Goal: Task Accomplishment & Management: Use online tool/utility

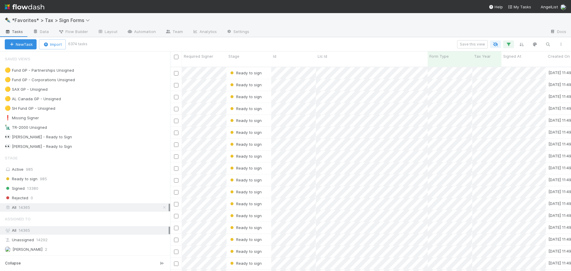
scroll to position [204, 396]
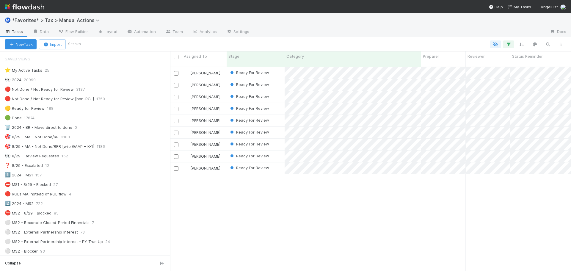
scroll to position [204, 396]
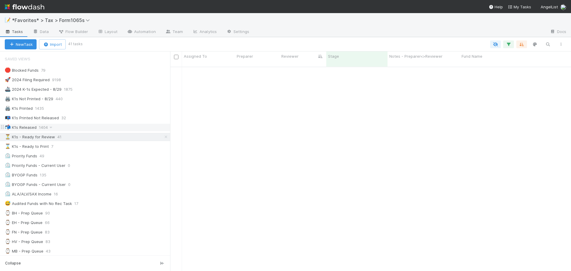
scroll to position [204, 396]
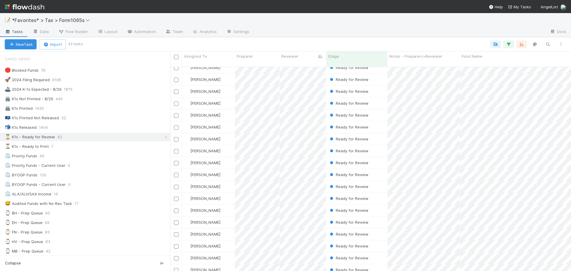
click at [21, 8] on img at bounding box center [25, 7] width 40 height 10
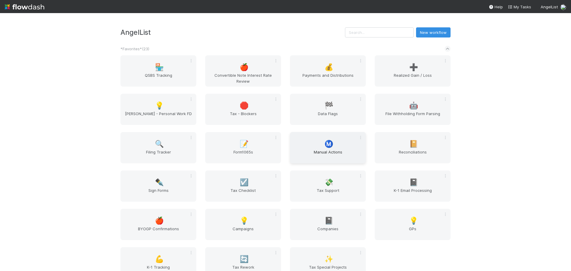
click at [304, 151] on span "Manual Actions" at bounding box center [327, 155] width 71 height 12
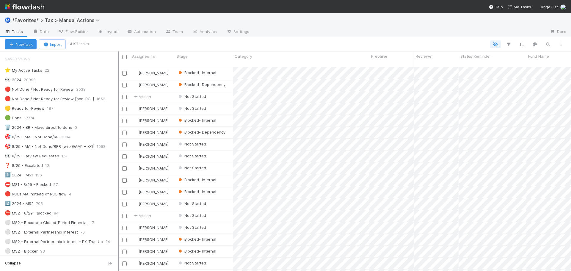
scroll to position [204, 448]
drag, startPoint x: 82, startPoint y: 143, endPoint x: 118, endPoint y: 144, distance: 36.6
click at [118, 144] on div at bounding box center [118, 160] width 1 height 219
click at [71, 92] on div "🔴 Not Done / Not Ready for Review" at bounding box center [39, 89] width 69 height 7
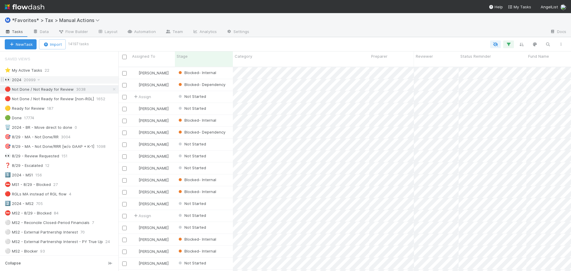
click at [82, 79] on div "👀 2024 20999" at bounding box center [62, 79] width 114 height 7
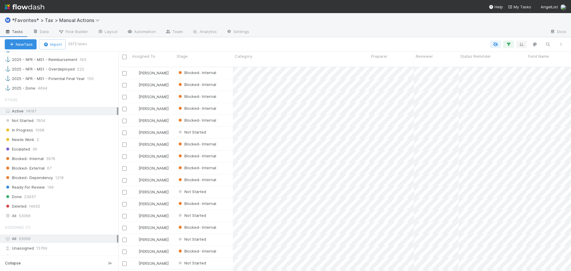
scroll to position [204, 448]
click at [508, 44] on icon "button" at bounding box center [508, 44] width 6 height 5
click at [346, 98] on link "And.." at bounding box center [340, 96] width 19 height 9
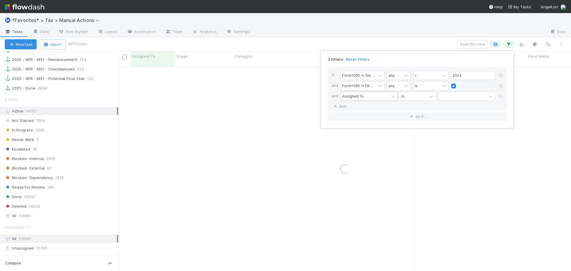
click at [359, 99] on div "Assigned To" at bounding box center [365, 96] width 48 height 9
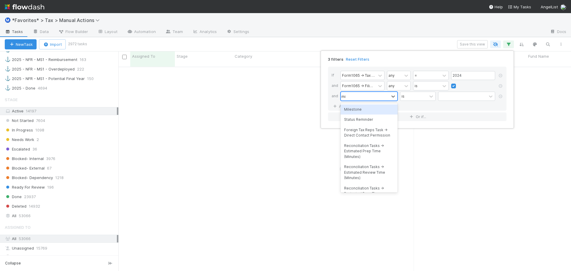
type input "mile"
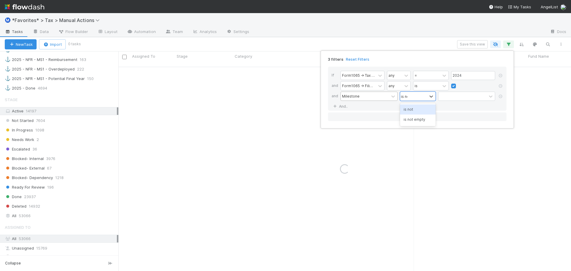
type input "is not"
type input "form"
click at [374, 39] on div "3 filters Reset Filters If Form1065 -> Tax Year any = 2024 and Form1065 -> Fili…" at bounding box center [285, 135] width 571 height 271
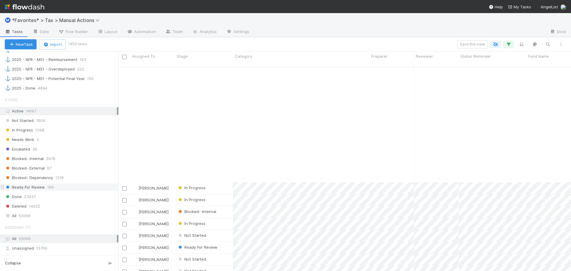
scroll to position [2352, 0]
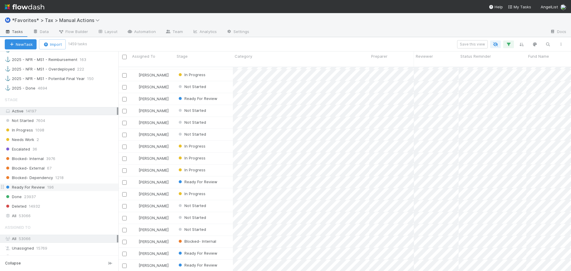
click at [34, 184] on span "Ready For Review" at bounding box center [25, 186] width 40 height 7
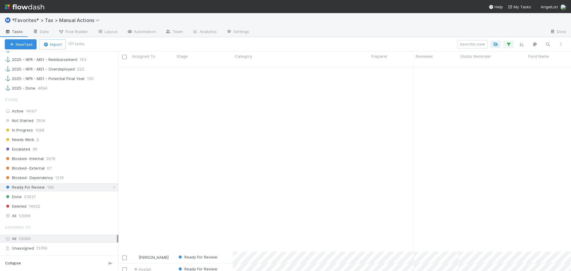
scroll to position [594, 0]
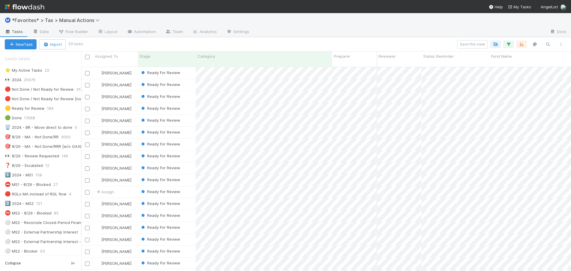
scroll to position [204, 485]
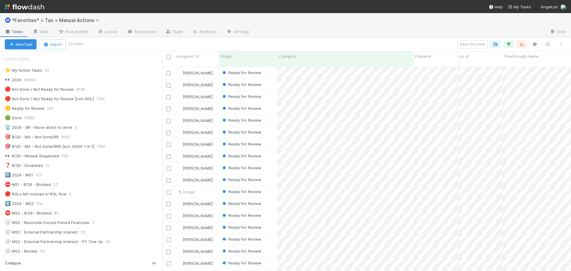
drag, startPoint x: 83, startPoint y: 62, endPoint x: 161, endPoint y: 68, distance: 79.0
click at [163, 67] on div at bounding box center [162, 160] width 0 height 219
click at [51, 80] on div "👀 2024 20999" at bounding box center [85, 79] width 160 height 7
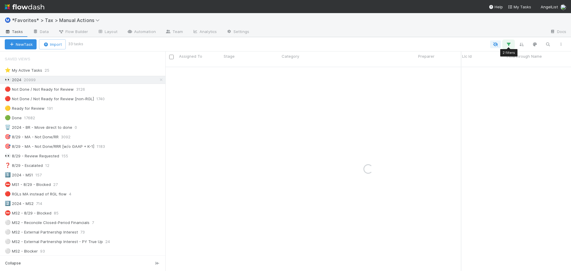
click at [508, 43] on icon "button" at bounding box center [508, 44] width 6 height 5
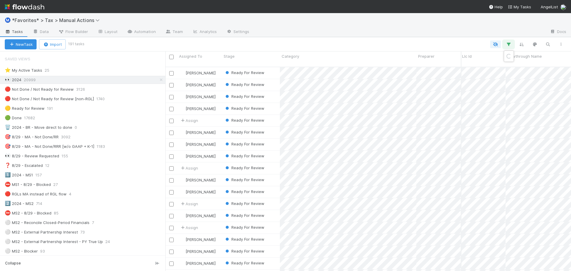
scroll to position [204, 401]
click at [342, 96] on link "And.." at bounding box center [340, 96] width 19 height 9
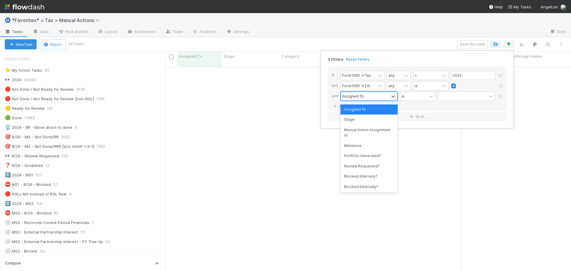
click at [355, 96] on div "Assigned To" at bounding box center [353, 95] width 22 height 5
type input "categ"
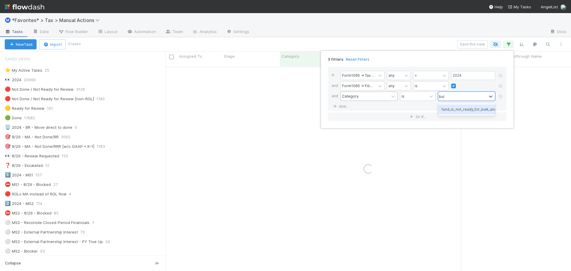
type input "bulk"
click at [286, 30] on div "3 filters Reset Filters If Form1065 -> Tax Year any = 2024 and Form1065 -> Fili…" at bounding box center [285, 135] width 571 height 271
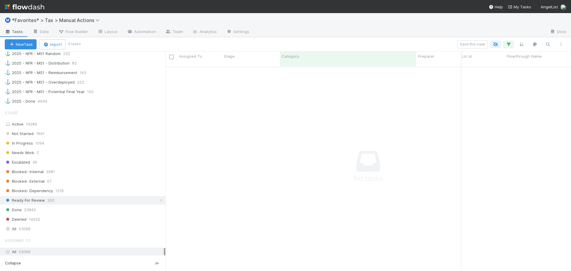
scroll to position [624, 0]
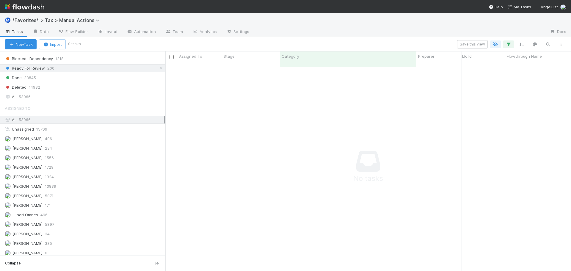
drag, startPoint x: 158, startPoint y: 68, endPoint x: 164, endPoint y: 79, distance: 12.3
click at [158, 68] on icon at bounding box center [161, 68] width 6 height 4
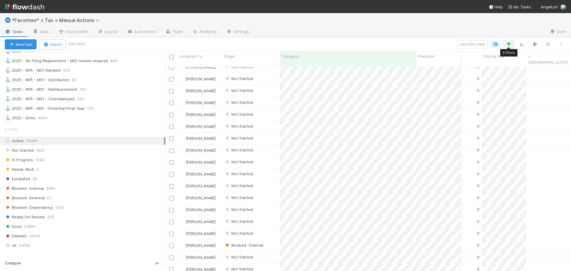
click at [506, 42] on icon "button" at bounding box center [508, 44] width 6 height 5
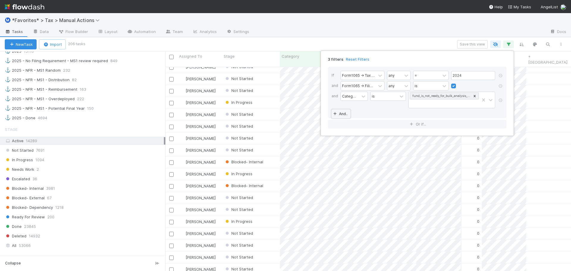
click at [344, 112] on link "And.." at bounding box center [340, 113] width 19 height 9
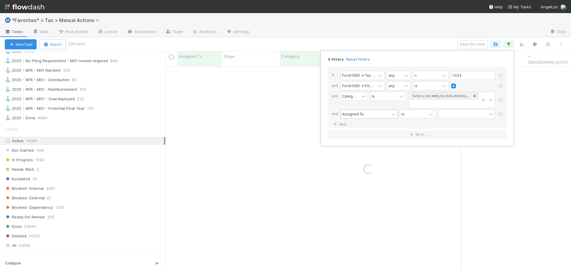
click at [355, 113] on div "Assigned To" at bounding box center [353, 113] width 22 height 5
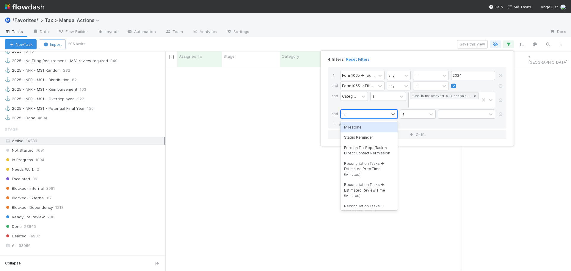
type input "mil"
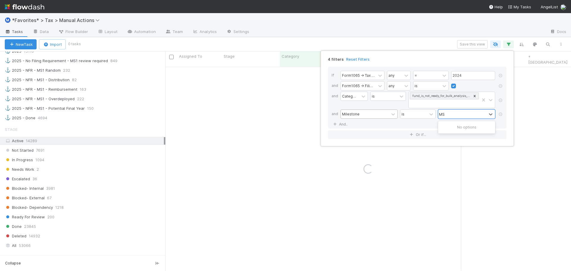
type input "M"
type input "r"
type input "form"
click at [363, 23] on div "4 filters Reset Filters If Form1065 -> Tax Year any = 2024 and Form1065 -> Fili…" at bounding box center [285, 135] width 571 height 271
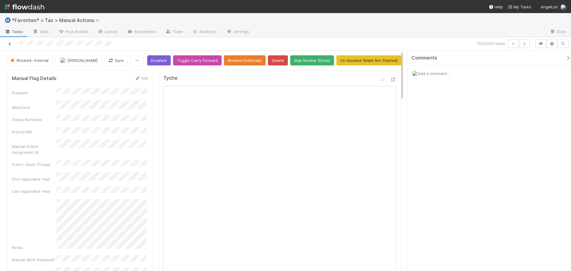
click at [10, 45] on icon at bounding box center [10, 44] width 6 height 4
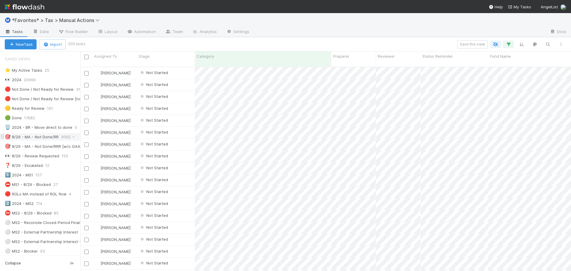
drag, startPoint x: 166, startPoint y: 137, endPoint x: 67, endPoint y: 134, distance: 98.7
click at [67, 134] on div "Saved Views ⭐ My Active Tasks 25 👀 2024 20999 🔴 Not Done / Not Ready for Review…" at bounding box center [40, 160] width 80 height 219
click at [508, 44] on icon "button" at bounding box center [508, 44] width 6 height 5
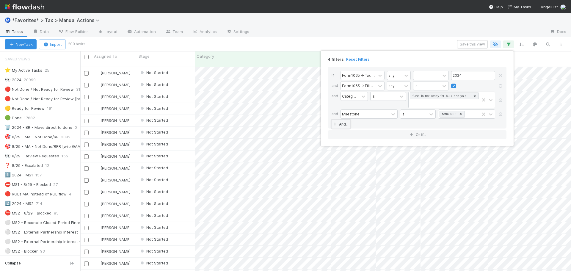
click at [347, 125] on link "And.." at bounding box center [340, 124] width 19 height 9
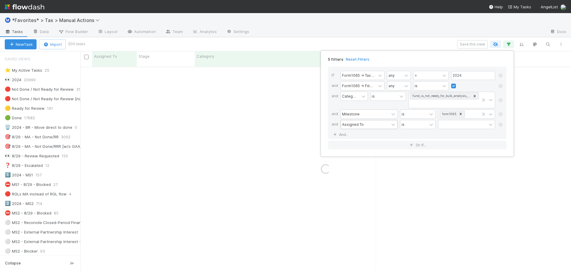
click at [358, 125] on div "Assigned To" at bounding box center [353, 124] width 22 height 5
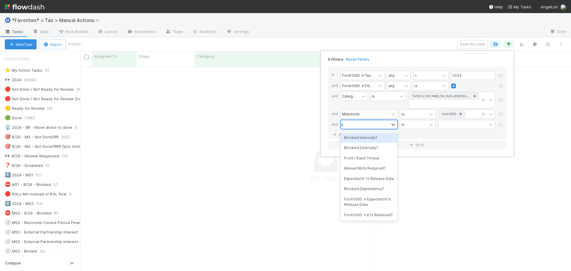
type input "k1"
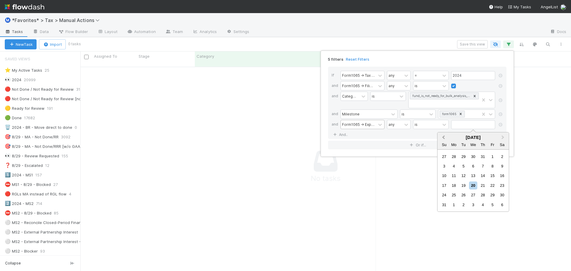
click at [441, 138] on button "Previous Month" at bounding box center [443, 138] width 10 height 10
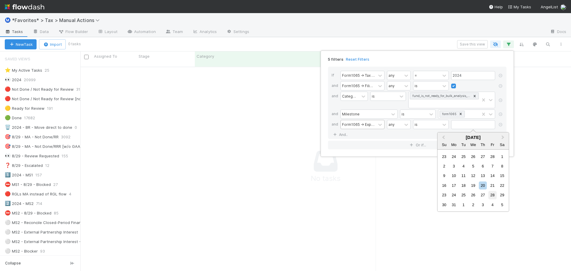
click at [495, 194] on div "28" at bounding box center [492, 195] width 8 height 8
type input "03/28/2025"
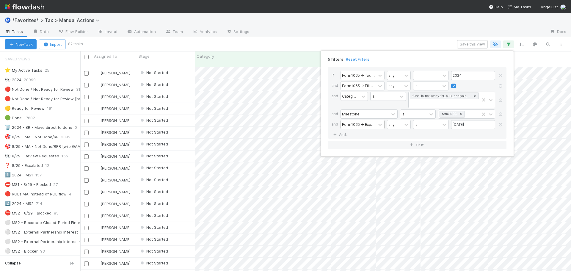
click at [381, 34] on div "5 filters Reset Filters If Form1065 -> Tax Year any = 2024 and Form1065 -> Fili…" at bounding box center [285, 135] width 571 height 271
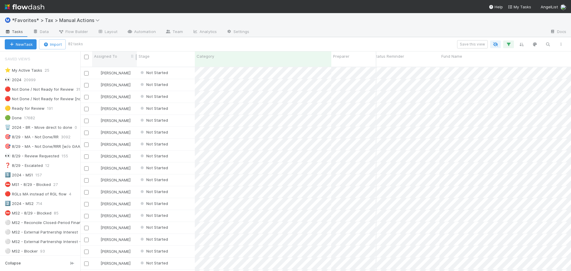
drag, startPoint x: 87, startPoint y: 57, endPoint x: 92, endPoint y: 58, distance: 5.3
click at [87, 57] on input "checkbox" at bounding box center [86, 57] width 4 height 4
checkbox input "true"
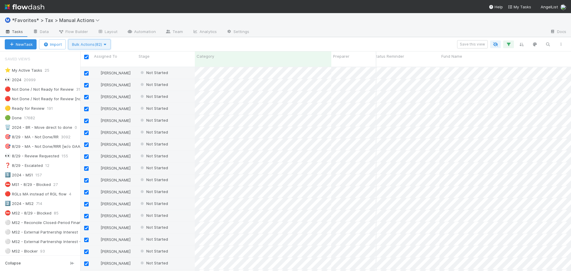
click at [95, 42] on button "Bulk Actions (82)" at bounding box center [89, 44] width 42 height 10
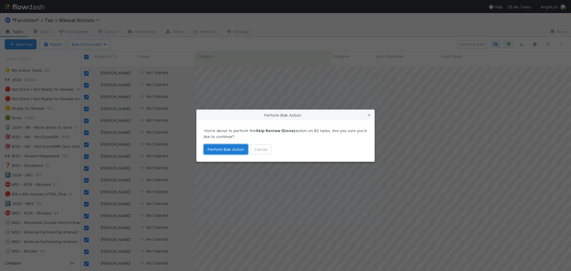
click at [234, 150] on button "Perform Bulk Action" at bounding box center [226, 149] width 44 height 10
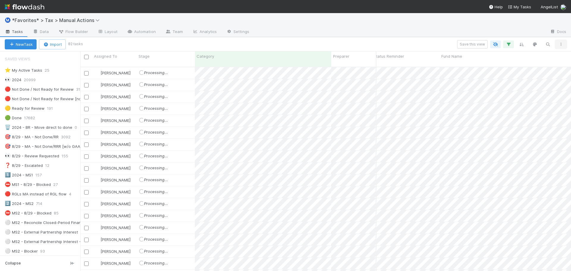
click at [561, 44] on icon "button" at bounding box center [561, 44] width 6 height 4
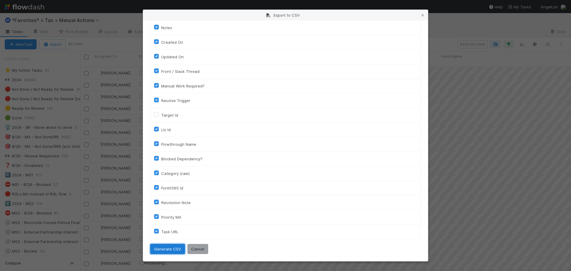
click at [171, 246] on button "Generate CSV" at bounding box center [167, 249] width 35 height 10
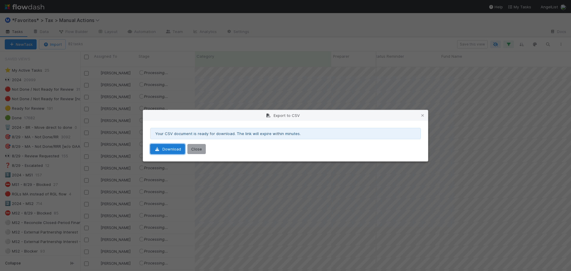
click at [166, 147] on link "Download" at bounding box center [167, 149] width 35 height 10
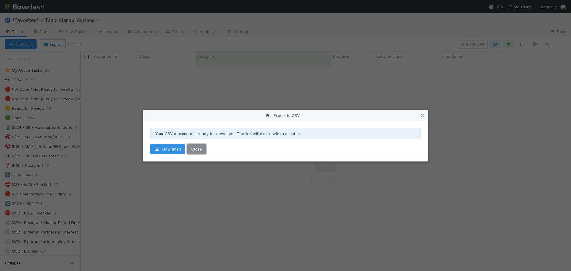
click at [192, 149] on button "Close" at bounding box center [196, 149] width 18 height 10
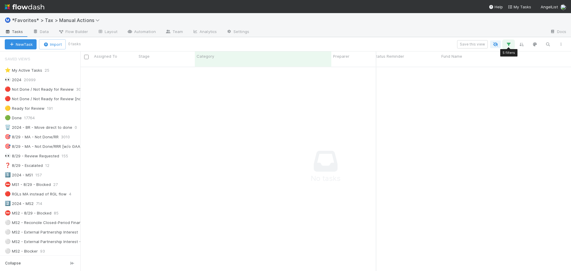
click at [506, 44] on icon "button" at bounding box center [508, 44] width 6 height 5
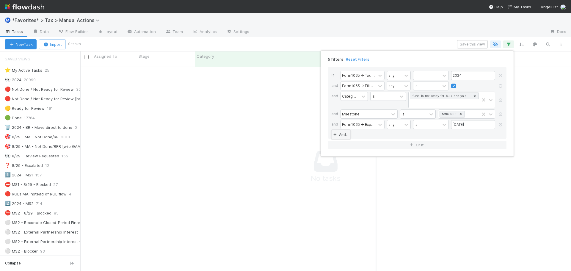
click at [339, 135] on link "And.." at bounding box center [340, 134] width 19 height 9
click at [361, 135] on div "Assigned To" at bounding box center [353, 134] width 22 height 5
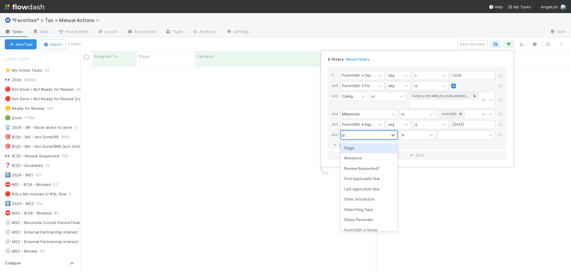
type input "stage"
drag, startPoint x: 363, startPoint y: 147, endPoint x: 423, endPoint y: 137, distance: 60.6
click at [363, 147] on div "Stage" at bounding box center [368, 148] width 57 height 10
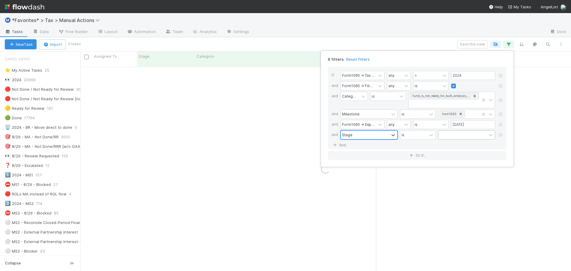
click at [449, 136] on div at bounding box center [462, 134] width 48 height 9
type input "done"
click at [398, 28] on div "6 filters Reset Filters If Form1065 -> Tax Year any = 2024 and Form1065 -> Fili…" at bounding box center [285, 135] width 571 height 271
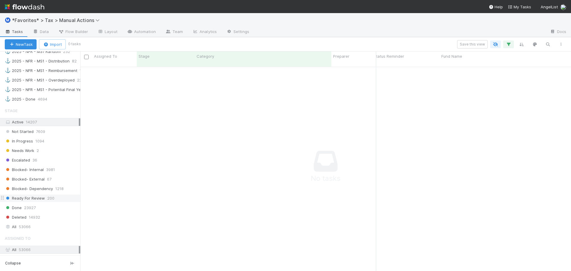
scroll to position [505, 0]
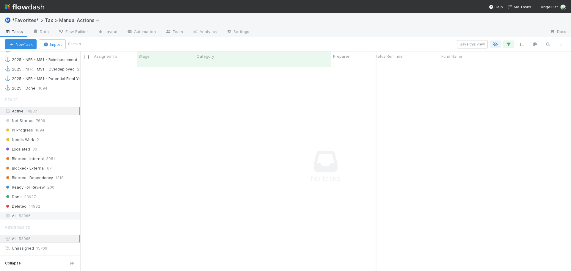
click at [25, 216] on span "53066" at bounding box center [25, 215] width 12 height 7
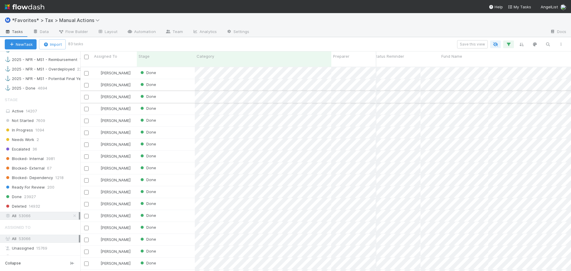
scroll to position [204, 486]
click at [556, 42] on button "button" at bounding box center [560, 44] width 11 height 8
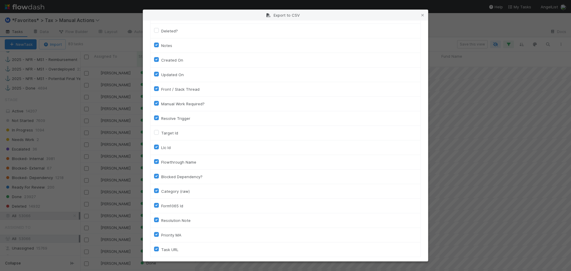
scroll to position [425, 0]
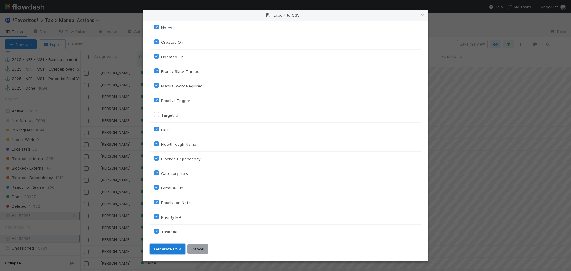
click at [178, 249] on button "Generate CSV" at bounding box center [167, 249] width 35 height 10
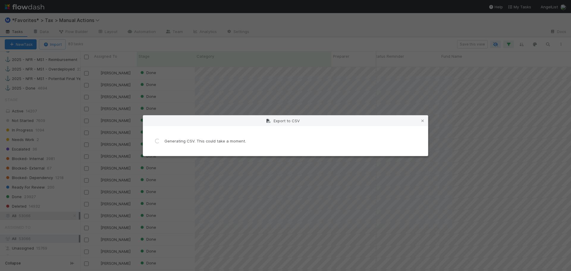
scroll to position [0, 0]
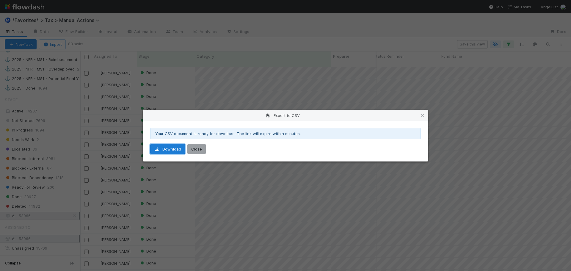
click at [160, 152] on link "Download" at bounding box center [167, 149] width 35 height 10
click at [206, 151] on div "Your CSV document is ready for download. The link will expire within minutes. D…" at bounding box center [285, 141] width 285 height 40
click at [202, 151] on button "Close" at bounding box center [196, 149] width 18 height 10
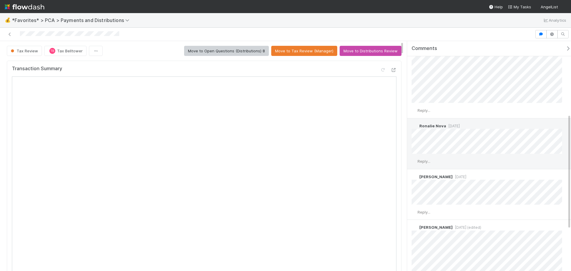
scroll to position [119, 0]
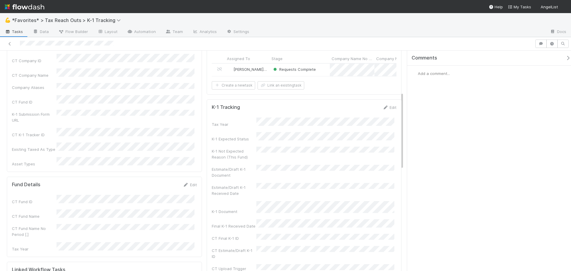
scroll to position [30, 0]
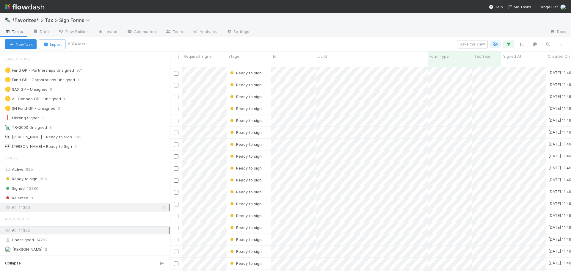
scroll to position [204, 396]
click at [100, 71] on div "🟡 Fund GP - Partnerships Unsigned 1028" at bounding box center [87, 70] width 165 height 7
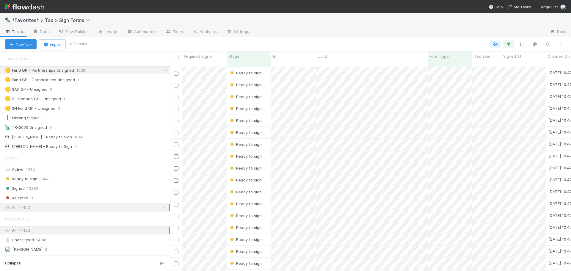
scroll to position [204, 396]
click at [508, 45] on icon "button" at bounding box center [508, 44] width 6 height 5
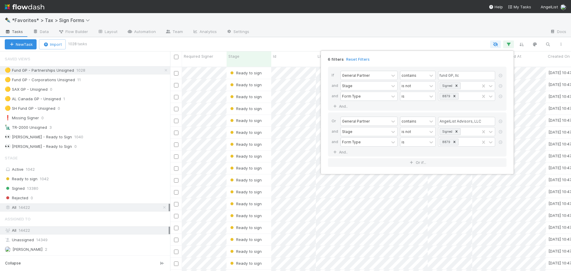
click at [523, 44] on div "6 filters Reset Filters If General Partner contains fund GP, llc and Stage is n…" at bounding box center [285, 135] width 571 height 271
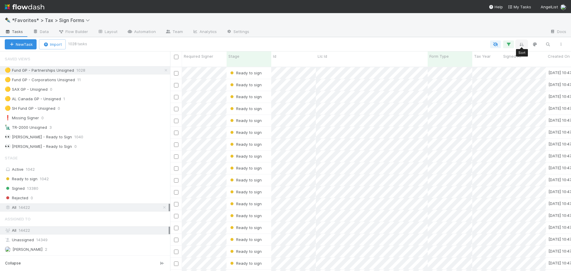
click at [522, 45] on icon "button" at bounding box center [521, 44] width 6 height 5
click at [465, 62] on button "Sort by" at bounding box center [456, 62] width 128 height 9
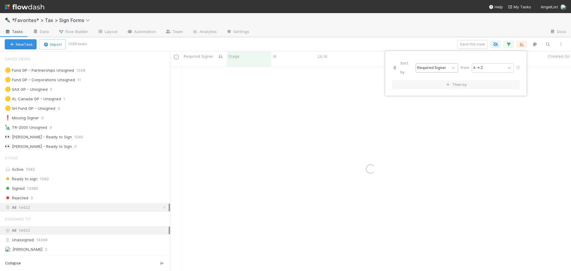
click at [437, 65] on div "Required Signer" at bounding box center [431, 67] width 29 height 5
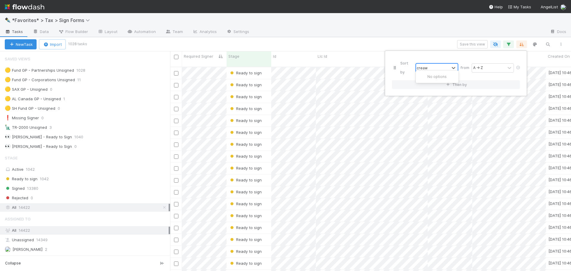
scroll to position [204, 396]
type input "crea"
click at [491, 65] on div "Oldest → Newest" at bounding box center [488, 67] width 31 height 5
click at [489, 85] on div "Newest → Oldest" at bounding box center [492, 87] width 43 height 10
